Goal: Task Accomplishment & Management: Complete application form

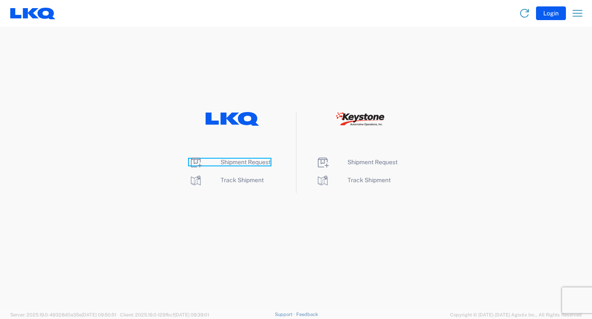
click at [263, 163] on span "Shipment Request" at bounding box center [246, 162] width 50 height 7
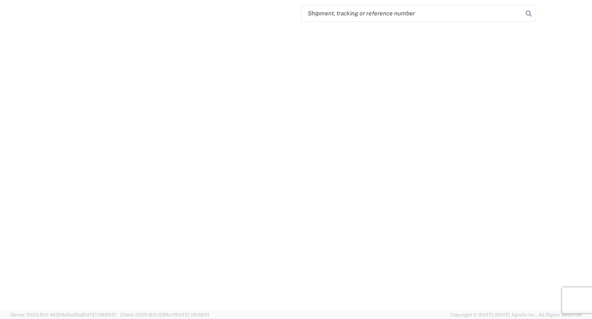
select select "FULL"
select select "LBS"
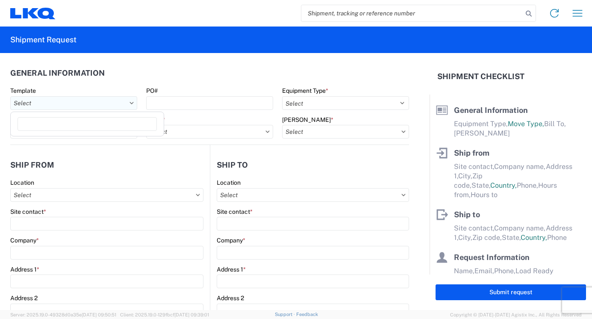
click at [23, 104] on input "text" at bounding box center [73, 103] width 127 height 14
type input "1380"
click at [46, 145] on div "1380_Stuyvesant_1634_Atlanta" at bounding box center [87, 141] width 150 height 14
type input "1380_Stuyvesant_1634_Atlanta"
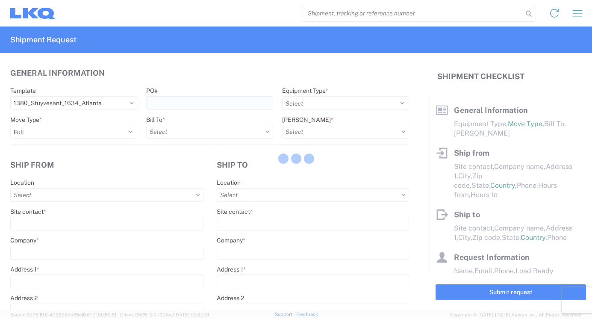
select select
type input "Shipping"
type input "LKQ Broadway Auto Parts - [GEOGRAPHIC_DATA], [GEOGRAPHIC_DATA]"
type input "1572 US Route 9"
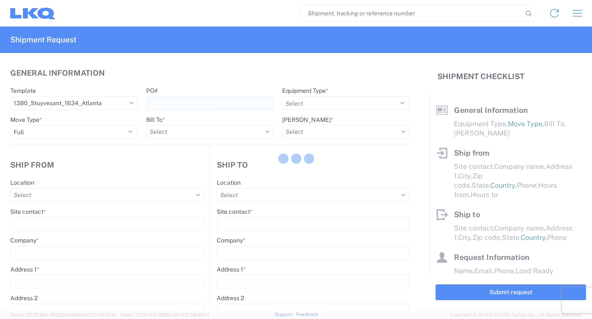
type input "Stuyvesant"
type input "12173"
type input "Receiving"
type input "Atlanta - [PERSON_NAME] - Boat Rock"
type input "[STREET_ADDRESS]"
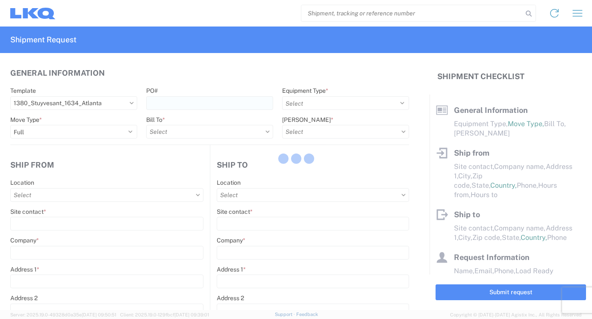
type input "[GEOGRAPHIC_DATA]"
type input "30336"
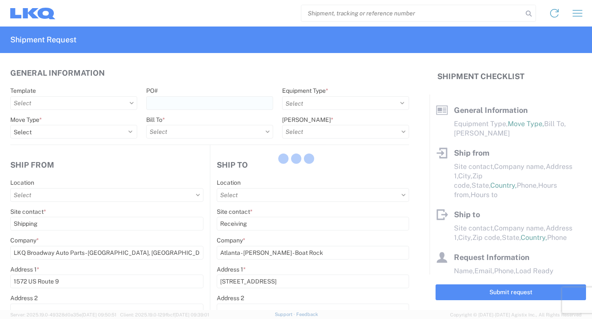
type input "[DATE]"
type input "42000"
type input "Engines, Transmissions"
type input "1"
type input "12"
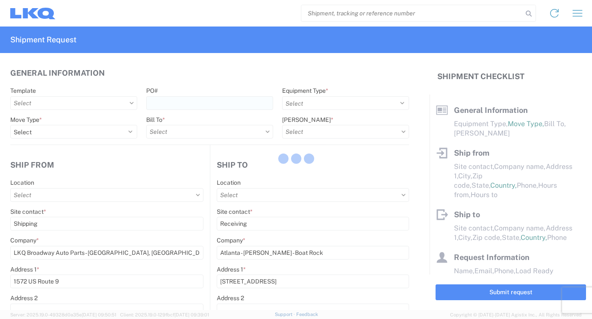
type input "12"
select select "IN"
type input "1380 - LKQ Broadway Auto Parts - [GEOGRAPHIC_DATA] [GEOGRAPHIC_DATA]"
select select "NY"
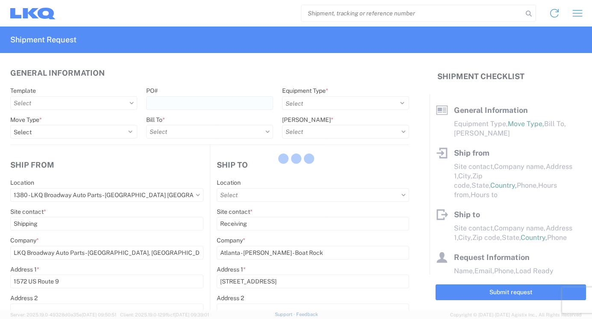
select select "US"
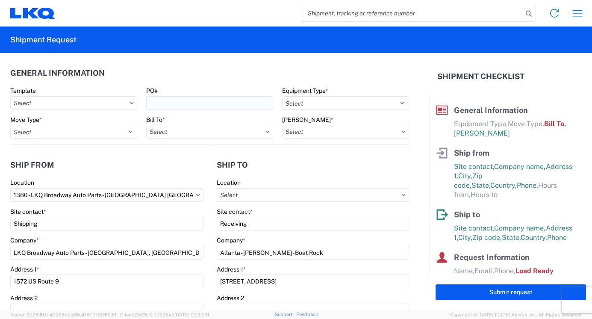
type input "1634 - [GEOGRAPHIC_DATA] - [PERSON_NAME] - Boat Rock"
type input "1634-1300-50180-0000 - 1634 Freight In - Cores"
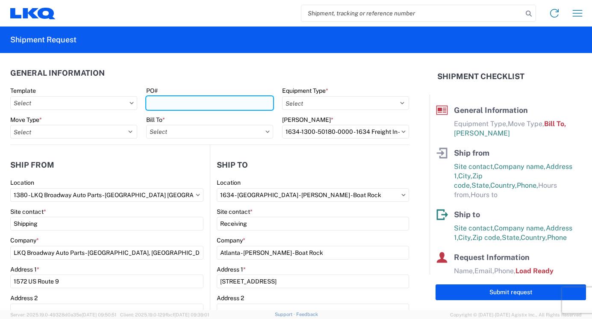
click at [183, 104] on input "PO#" at bounding box center [209, 103] width 127 height 14
type input "380-1526"
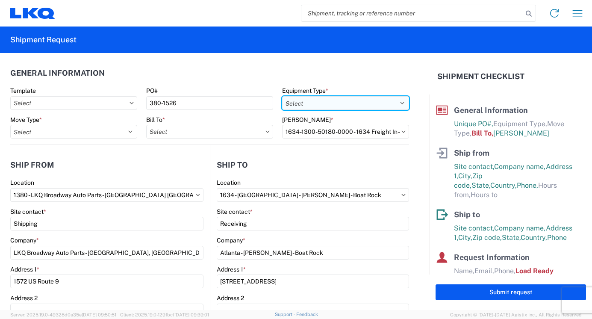
drag, startPoint x: 396, startPoint y: 104, endPoint x: 392, endPoint y: 106, distance: 5.0
click at [396, 104] on select "Select 53’ Dry Van Flatbed Dropdeck (van) Lowboy (flatbed) Rail" at bounding box center [345, 103] width 127 height 14
select select "BCAR"
click at [282, 96] on select "Select 53’ Dry Van Flatbed Dropdeck (van) Lowboy (flatbed) Rail" at bounding box center [345, 103] width 127 height 14
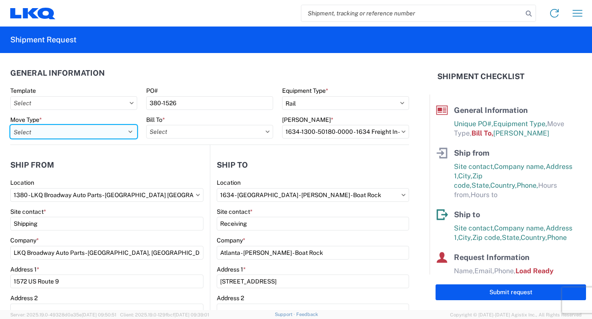
click at [129, 131] on select "Select Full Partial TL" at bounding box center [73, 132] width 127 height 14
select select "FULL"
click at [10, 125] on select "Select Full Partial TL" at bounding box center [73, 132] width 127 height 14
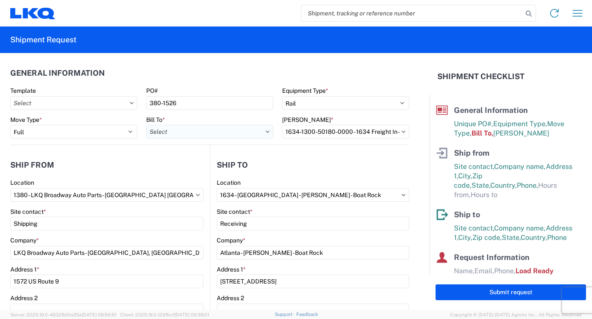
click at [242, 133] on input "text" at bounding box center [209, 132] width 127 height 14
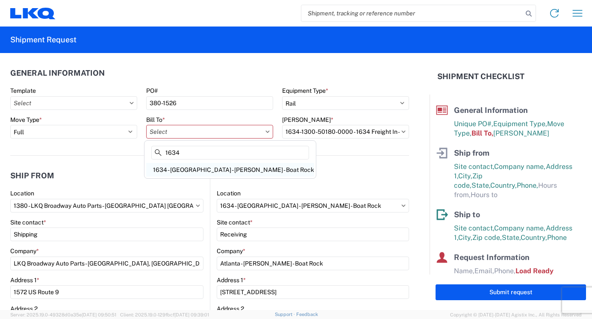
type input "1634"
click at [219, 167] on div "1634 - [GEOGRAPHIC_DATA] - [PERSON_NAME] - Boat Rock" at bounding box center [230, 170] width 168 height 14
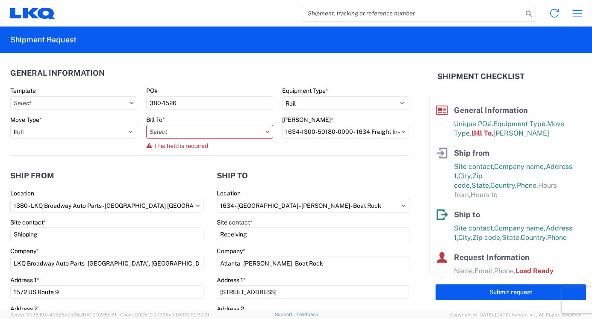
type input "1634 - [GEOGRAPHIC_DATA] - [PERSON_NAME] - Boat Rock"
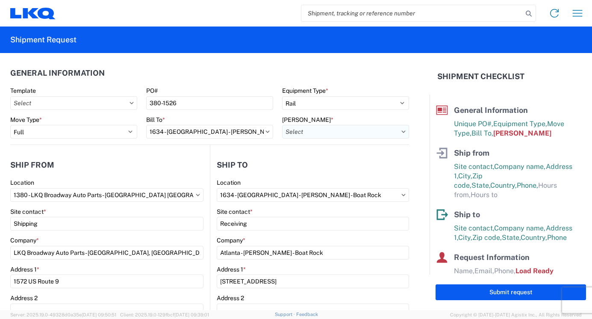
click at [306, 127] on input "text" at bounding box center [345, 132] width 127 height 14
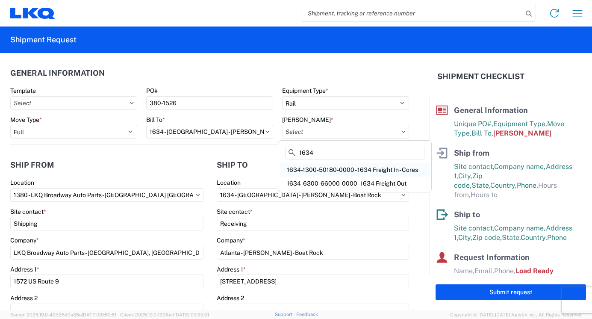
type input "1634"
click at [304, 172] on div "1634-1300-50180-0000 - 1634 Freight In - Cores" at bounding box center [355, 170] width 150 height 14
type input "1634-1300-50180-0000 - 1634 Freight In - Cores"
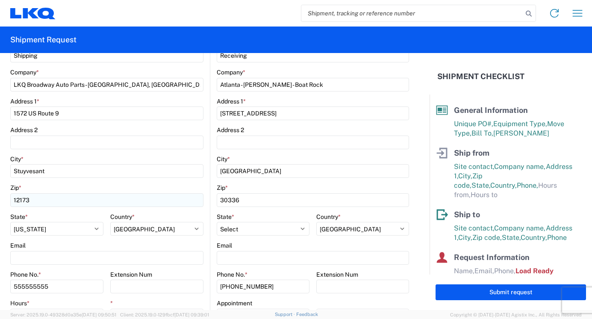
scroll to position [171, 0]
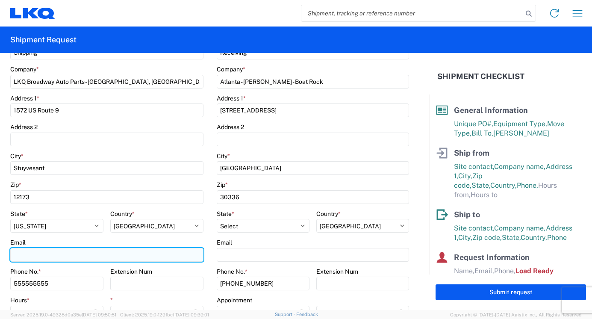
click at [41, 248] on input "Email" at bounding box center [106, 255] width 193 height 14
type input "[EMAIL_ADDRESS][DOMAIN_NAME]"
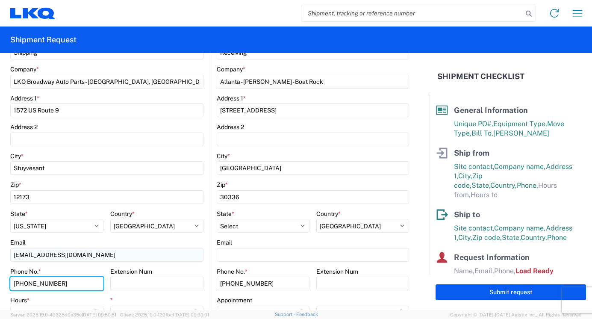
type input "[PHONE_NUMBER]"
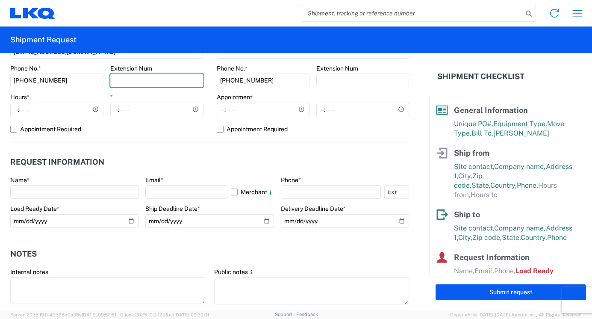
scroll to position [470, 0]
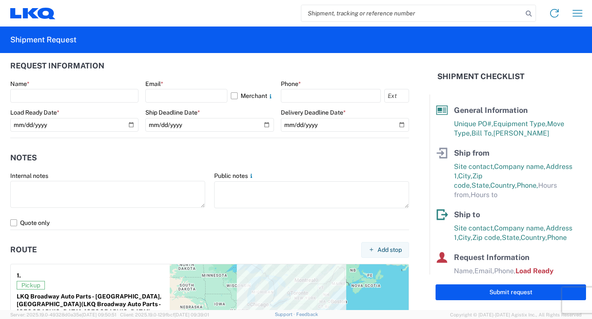
click at [35, 84] on div "Name *" at bounding box center [74, 84] width 128 height 8
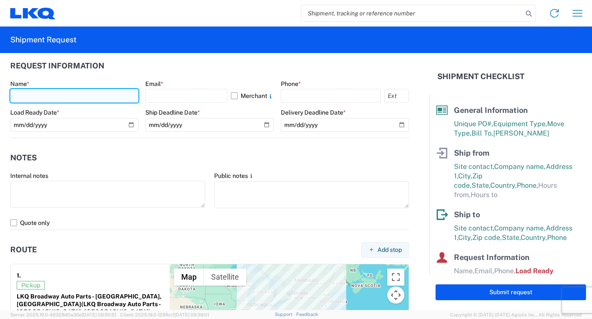
click at [38, 97] on input "text" at bounding box center [74, 96] width 128 height 14
type input "[PERSON_NAME]"
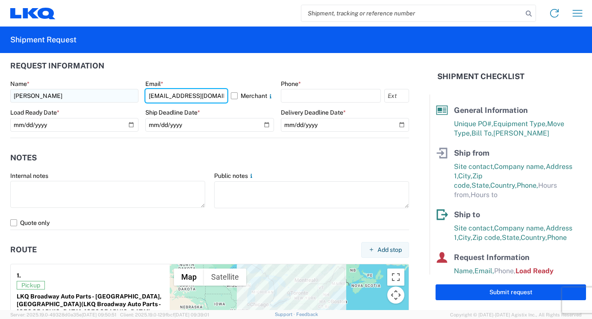
type input "[EMAIL_ADDRESS][DOMAIN_NAME]"
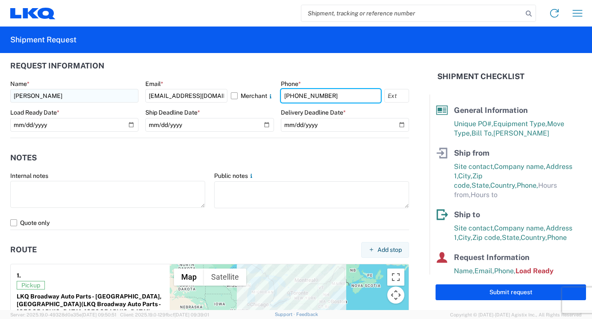
type input "[PHONE_NUMBER]"
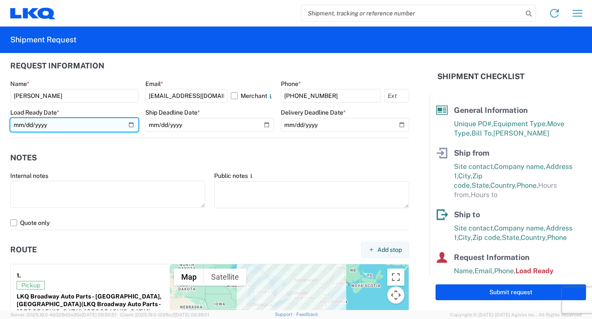
click at [129, 124] on input "[DATE]" at bounding box center [74, 125] width 128 height 14
type input "[DATE]"
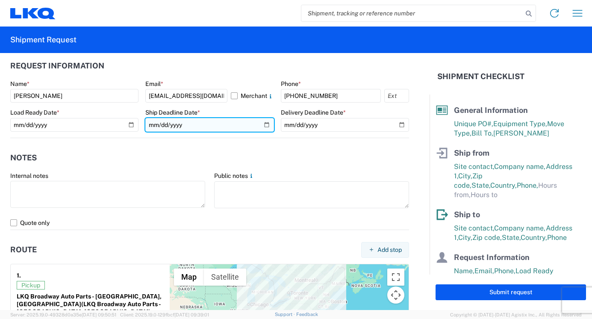
click at [262, 124] on input "date" at bounding box center [209, 125] width 128 height 14
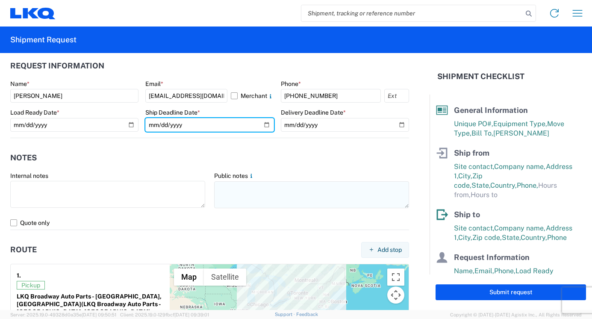
type input "[DATE]"
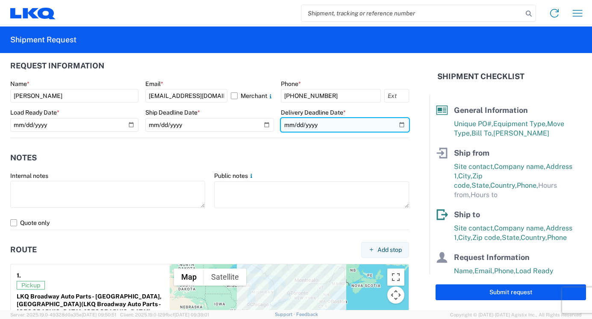
click at [399, 124] on input "date" at bounding box center [345, 125] width 128 height 14
type input "[DATE]"
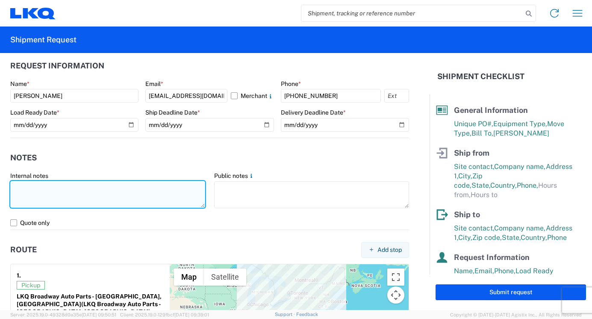
click at [21, 190] on textarea at bounding box center [107, 194] width 195 height 27
type textarea "CORE TRUCK"
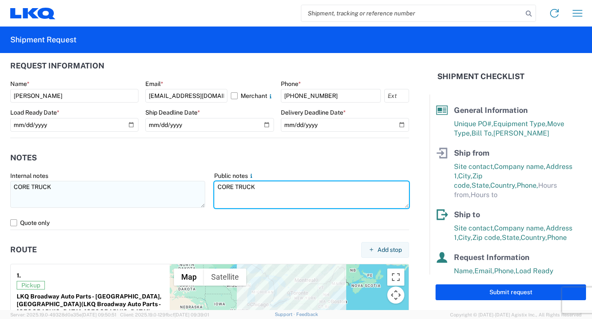
type textarea "CORE TRUCK"
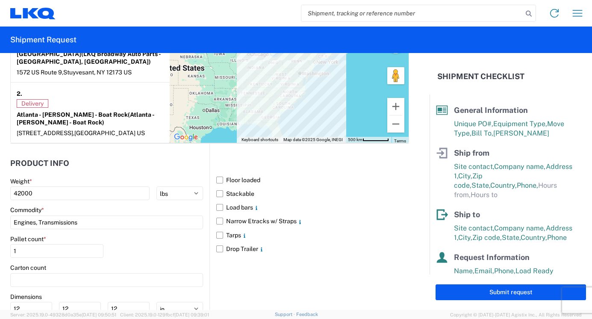
scroll to position [727, 0]
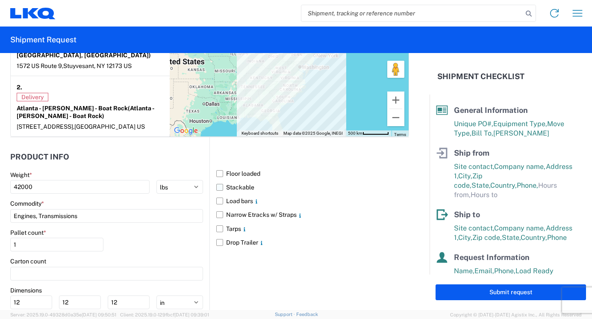
click at [218, 180] on label "Stackable" at bounding box center [312, 187] width 193 height 14
click at [0, 0] on input "Stackable" at bounding box center [0, 0] width 0 height 0
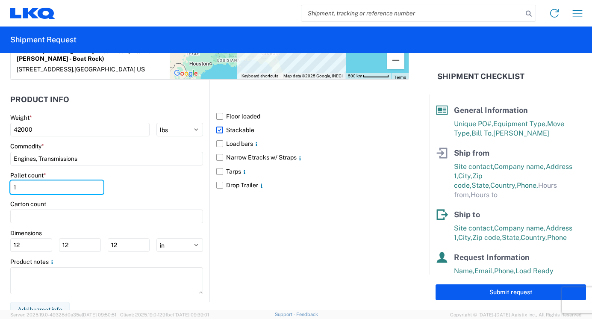
drag, startPoint x: 19, startPoint y: 180, endPoint x: 8, endPoint y: 180, distance: 11.6
click at [8, 180] on form "General Information Template PO# 380-1526 Equipment Type * Select 53’ Dry Van F…" at bounding box center [215, 181] width 430 height 257
type input "25"
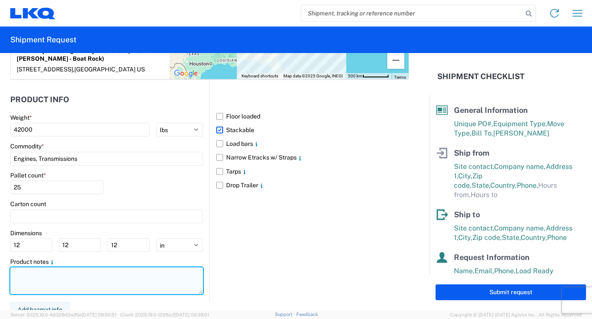
click at [38, 275] on textarea at bounding box center [106, 280] width 193 height 27
type textarea "CORE TRUCK"
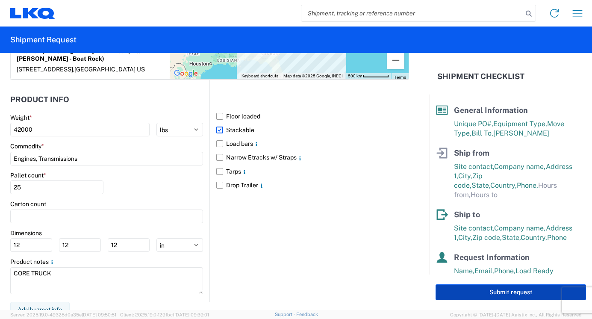
click at [481, 291] on button "Submit request" at bounding box center [511, 292] width 151 height 16
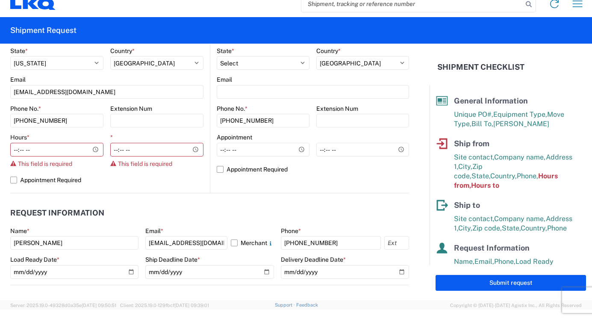
scroll to position [282, 0]
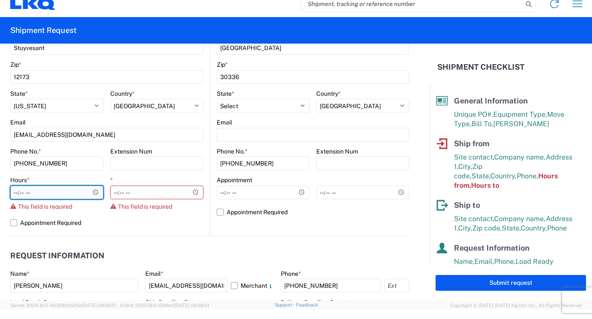
click at [36, 189] on input "Hours *" at bounding box center [56, 193] width 93 height 14
type input "08:00"
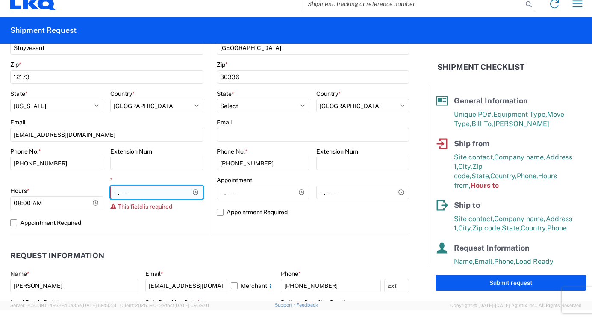
click at [120, 187] on input "*" at bounding box center [156, 193] width 93 height 14
type input "12:00"
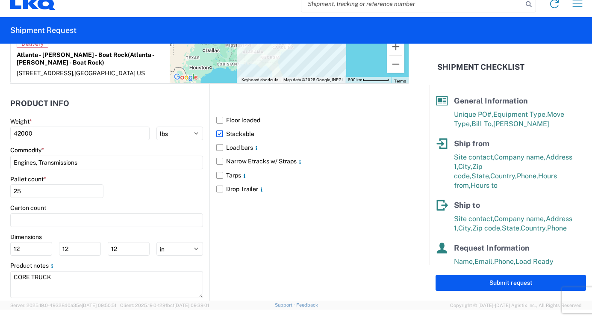
scroll to position [784, 0]
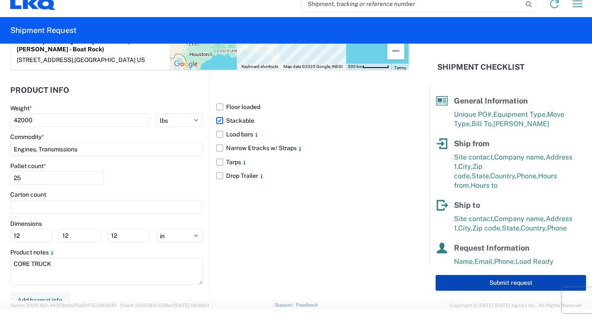
click at [510, 284] on button "Submit request" at bounding box center [511, 283] width 151 height 16
